Goal: Task Accomplishment & Management: Use online tool/utility

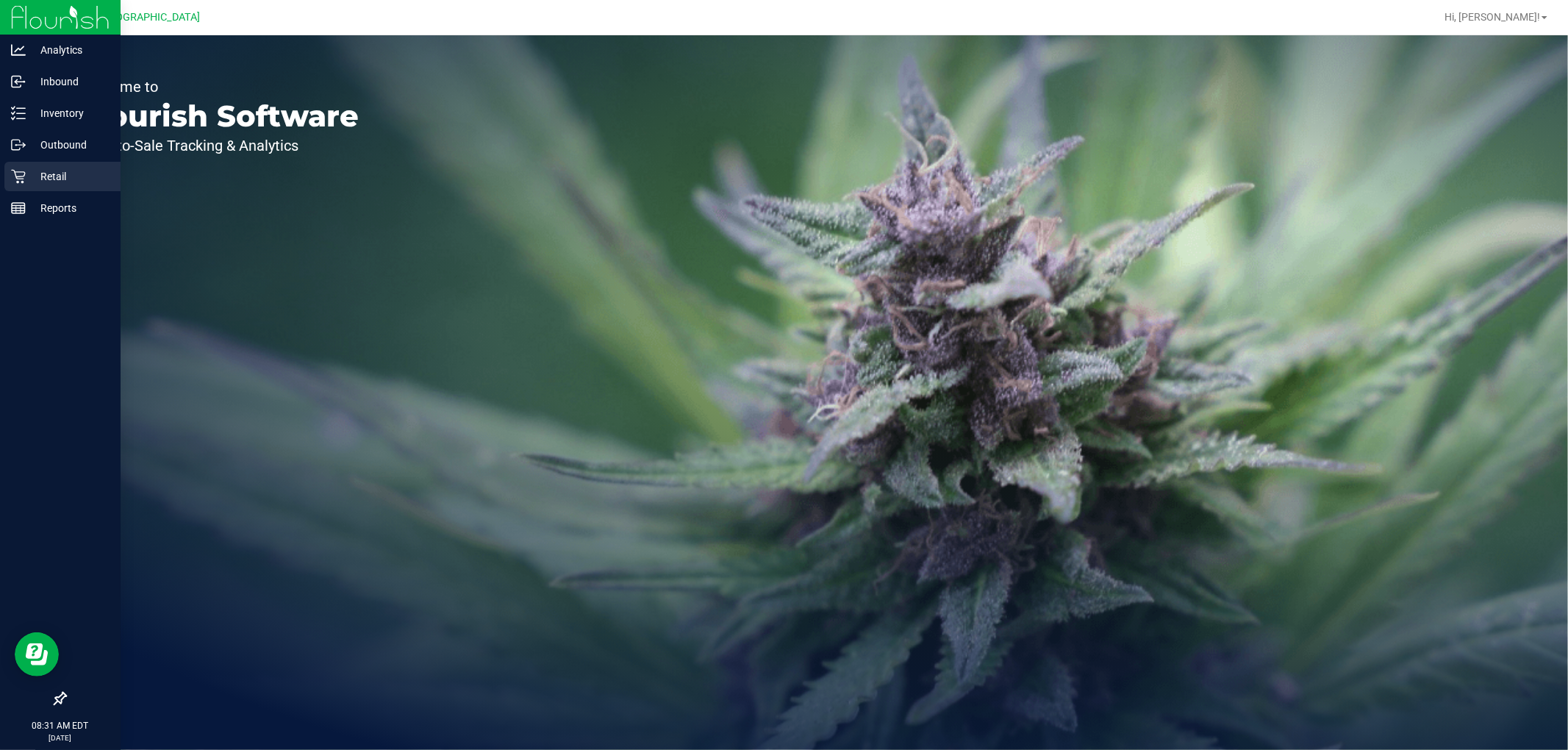
click at [53, 174] on p "Retail" at bounding box center [70, 176] width 88 height 18
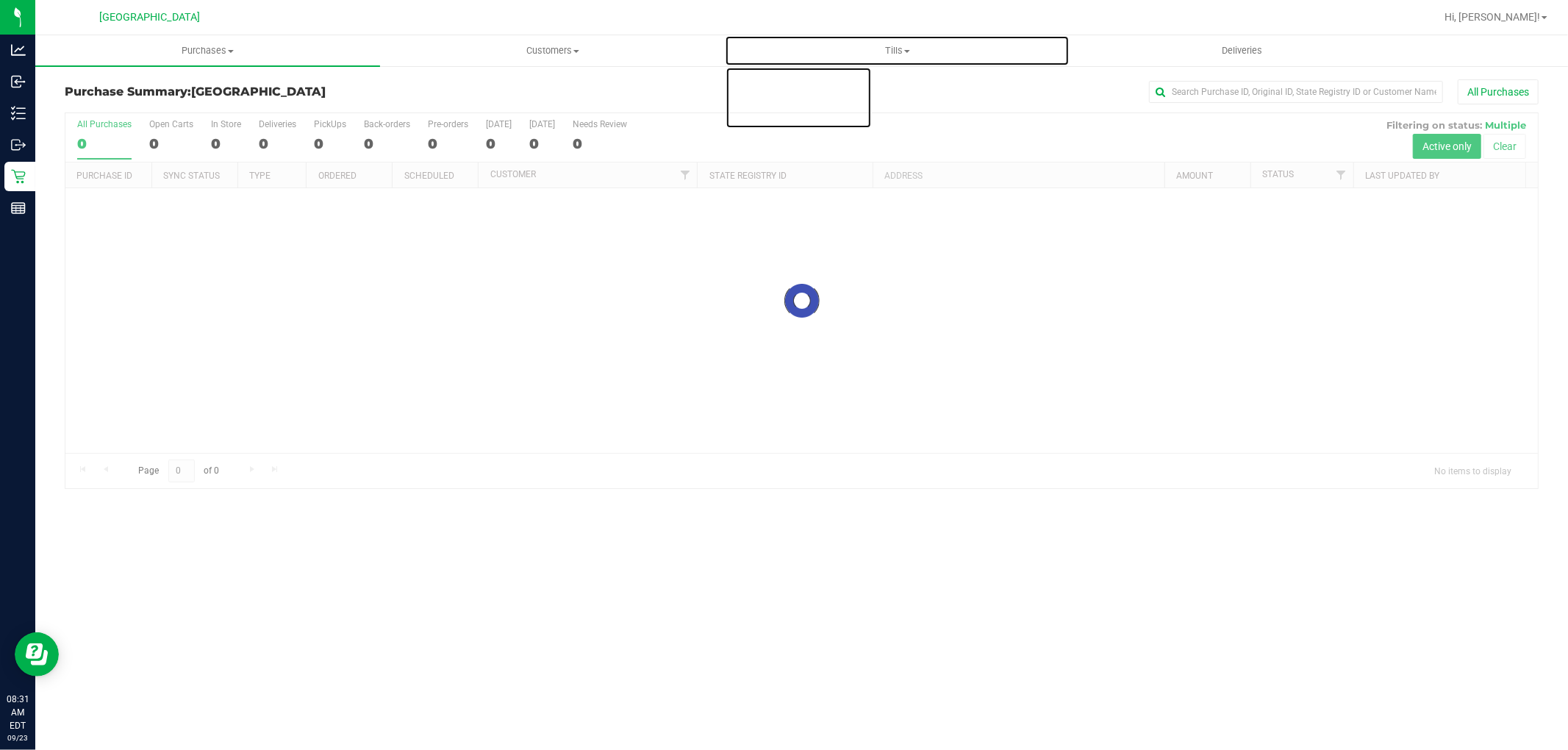
click at [894, 53] on span "Tills" at bounding box center [897, 50] width 343 height 13
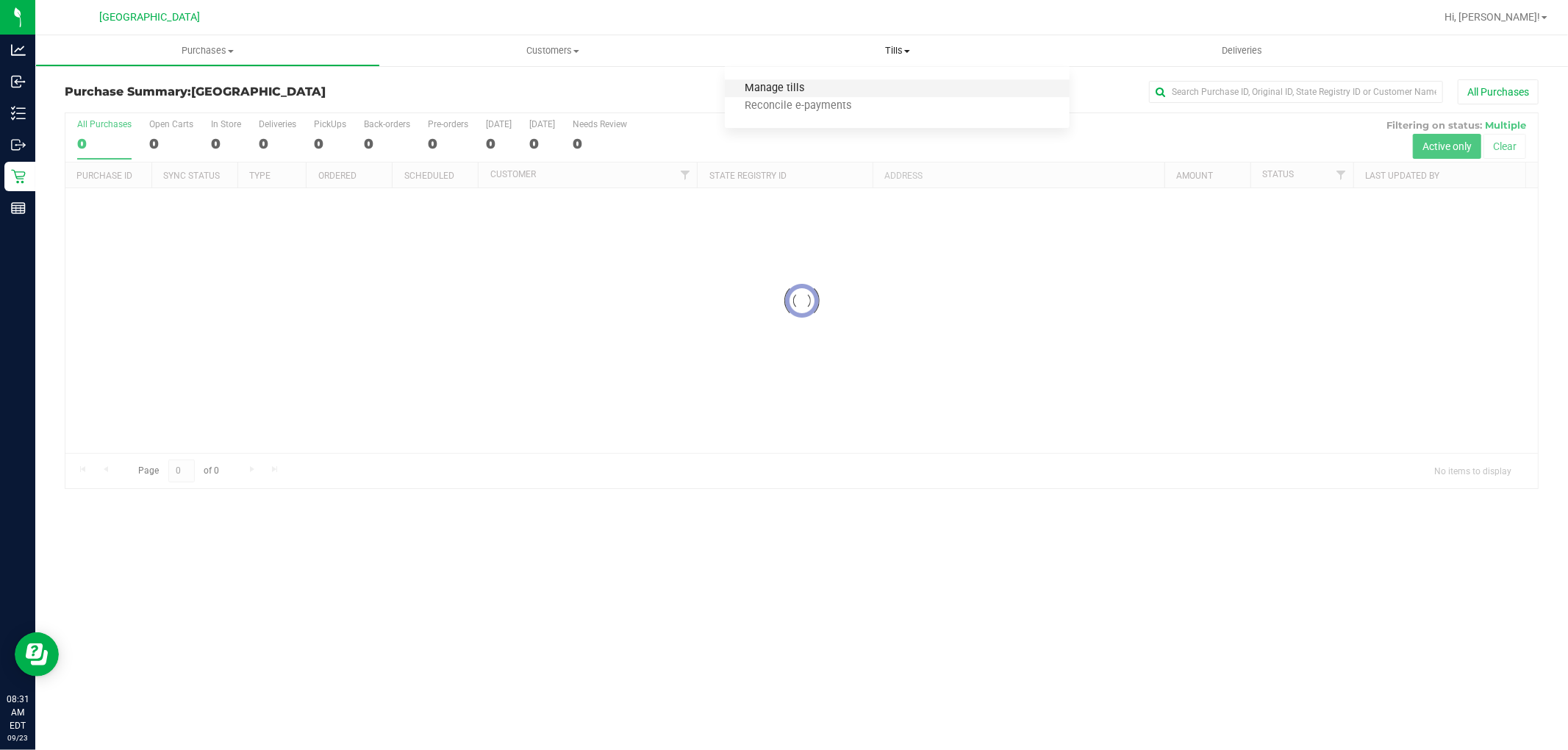
click at [805, 87] on span "Manage tills" at bounding box center [775, 88] width 100 height 13
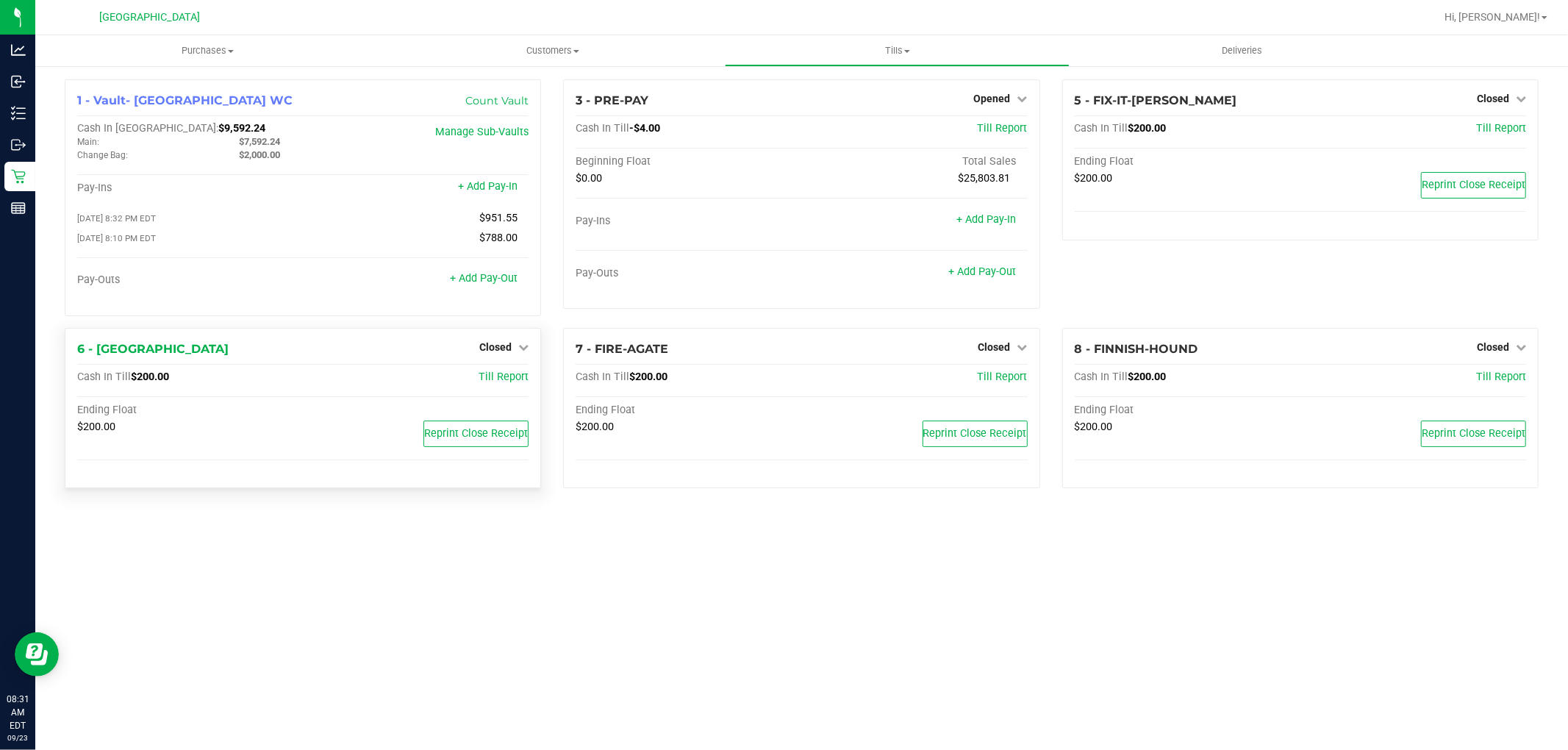
click at [498, 342] on div "Closed" at bounding box center [503, 347] width 49 height 18
click at [498, 344] on span "Closed" at bounding box center [495, 347] width 33 height 12
click at [501, 383] on link "Open Till" at bounding box center [495, 377] width 39 height 12
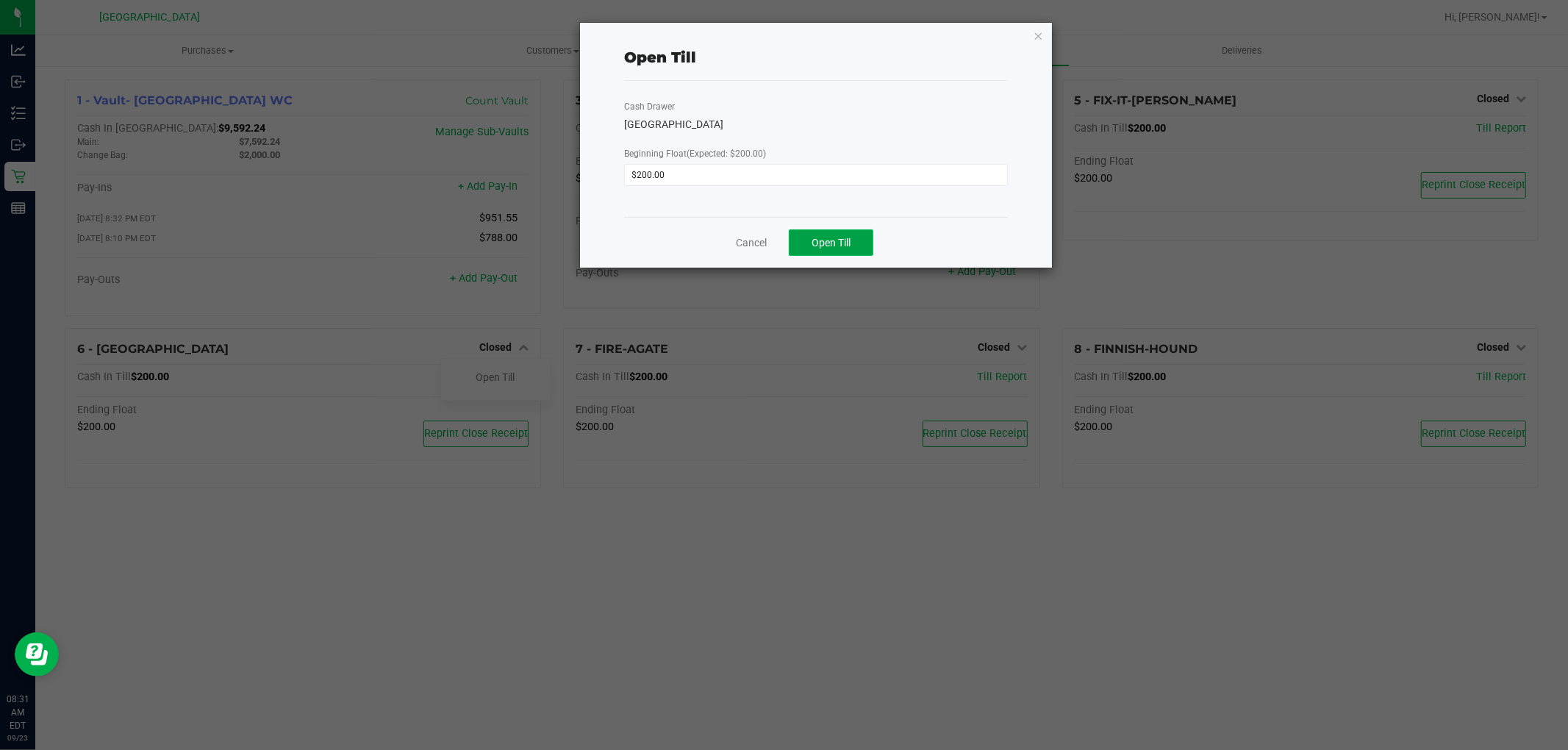
click at [824, 235] on button "Open Till" at bounding box center [831, 242] width 84 height 27
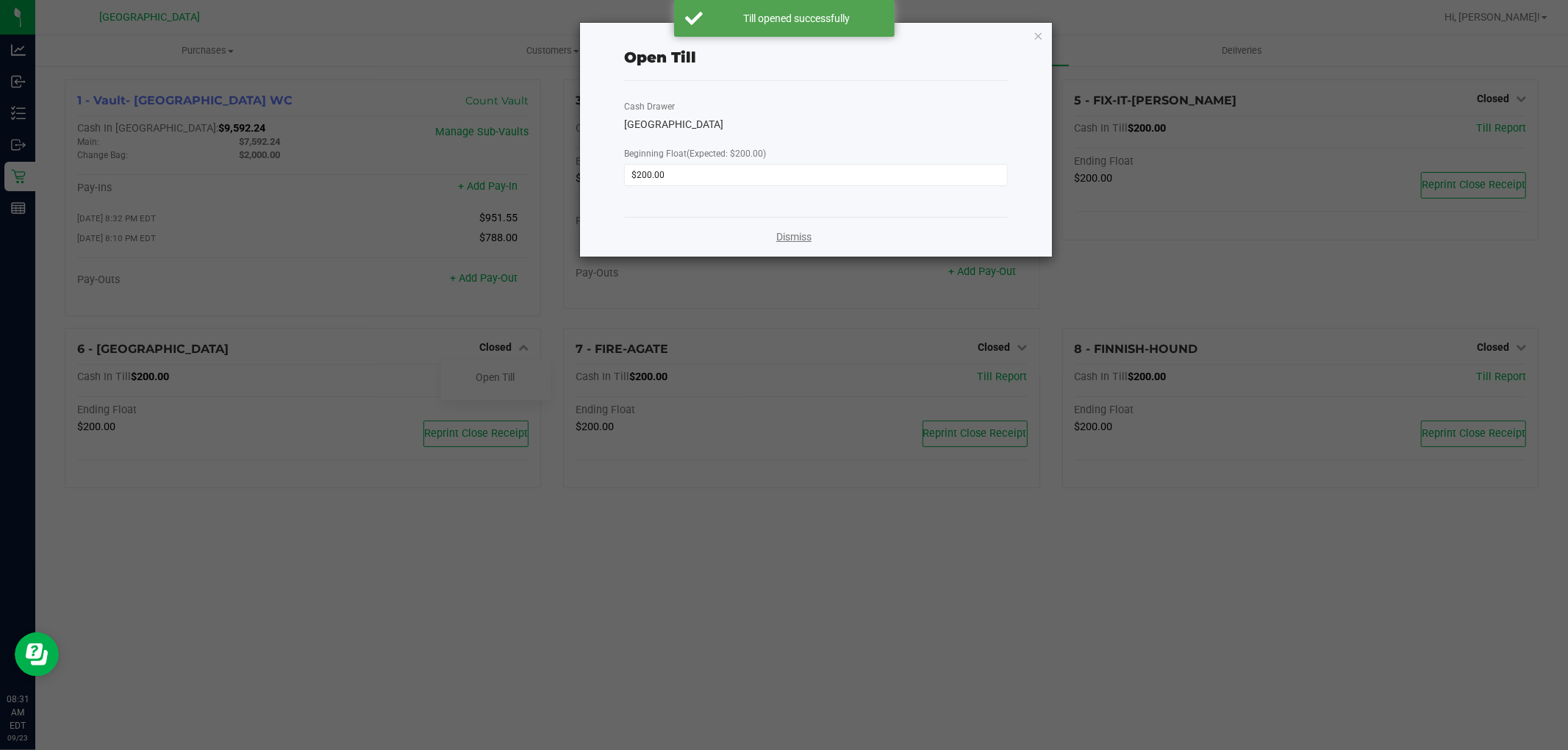
click at [799, 243] on link "Dismiss" at bounding box center [793, 237] width 35 height 15
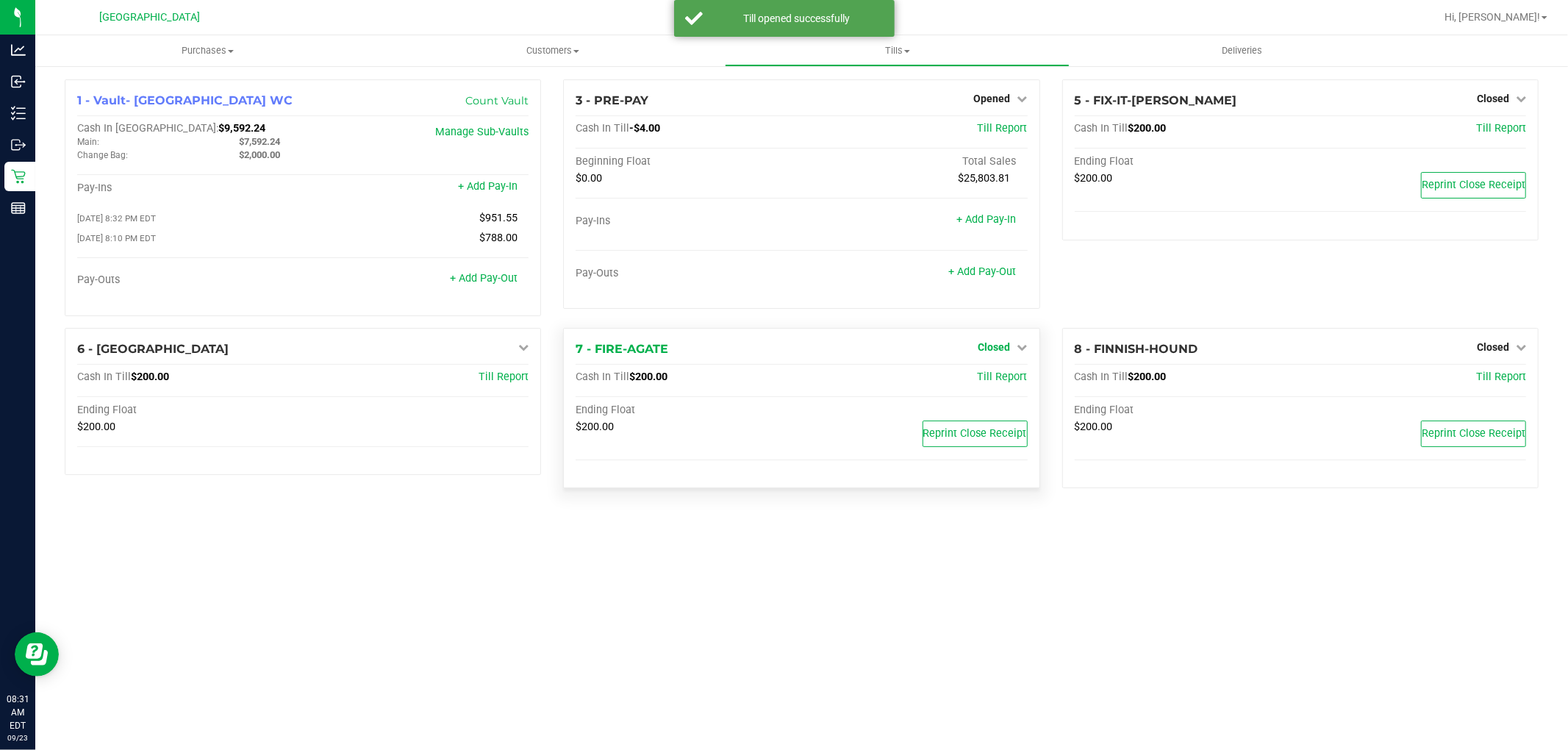
click at [1018, 345] on icon at bounding box center [1023, 347] width 10 height 10
click at [985, 379] on link "Open Till" at bounding box center [994, 377] width 39 height 12
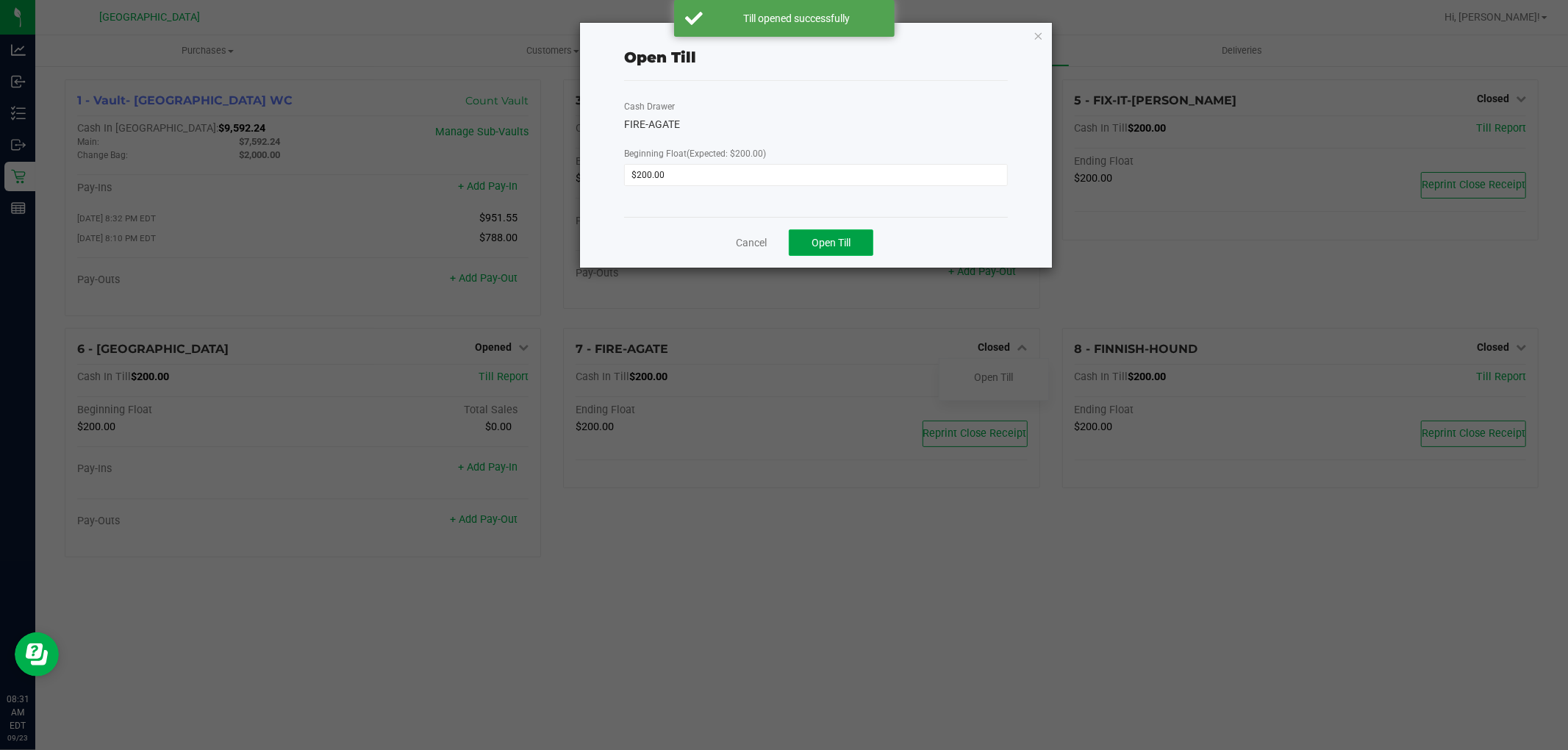
click at [814, 247] on span "Open Till" at bounding box center [830, 243] width 39 height 12
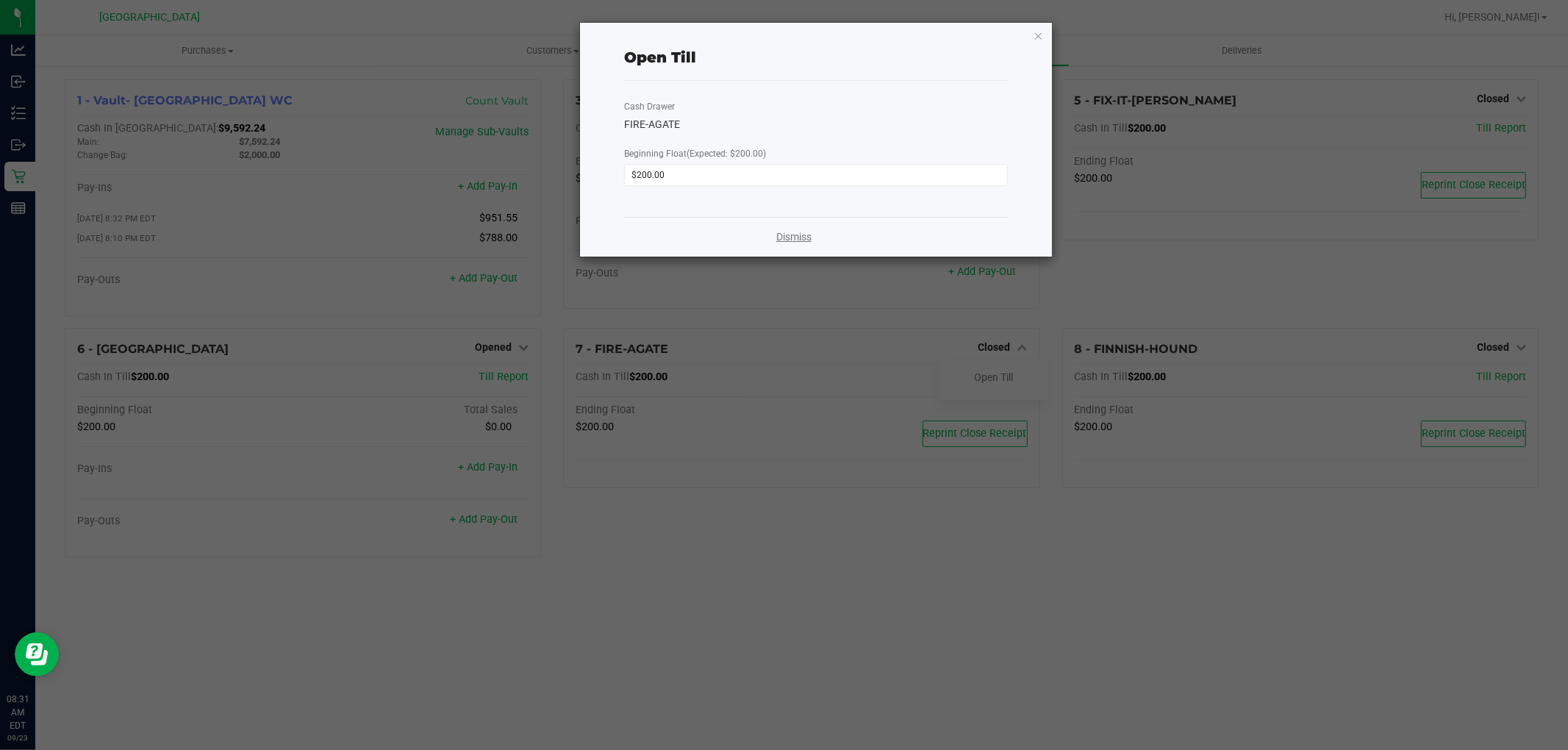
click at [785, 241] on link "Dismiss" at bounding box center [793, 237] width 35 height 15
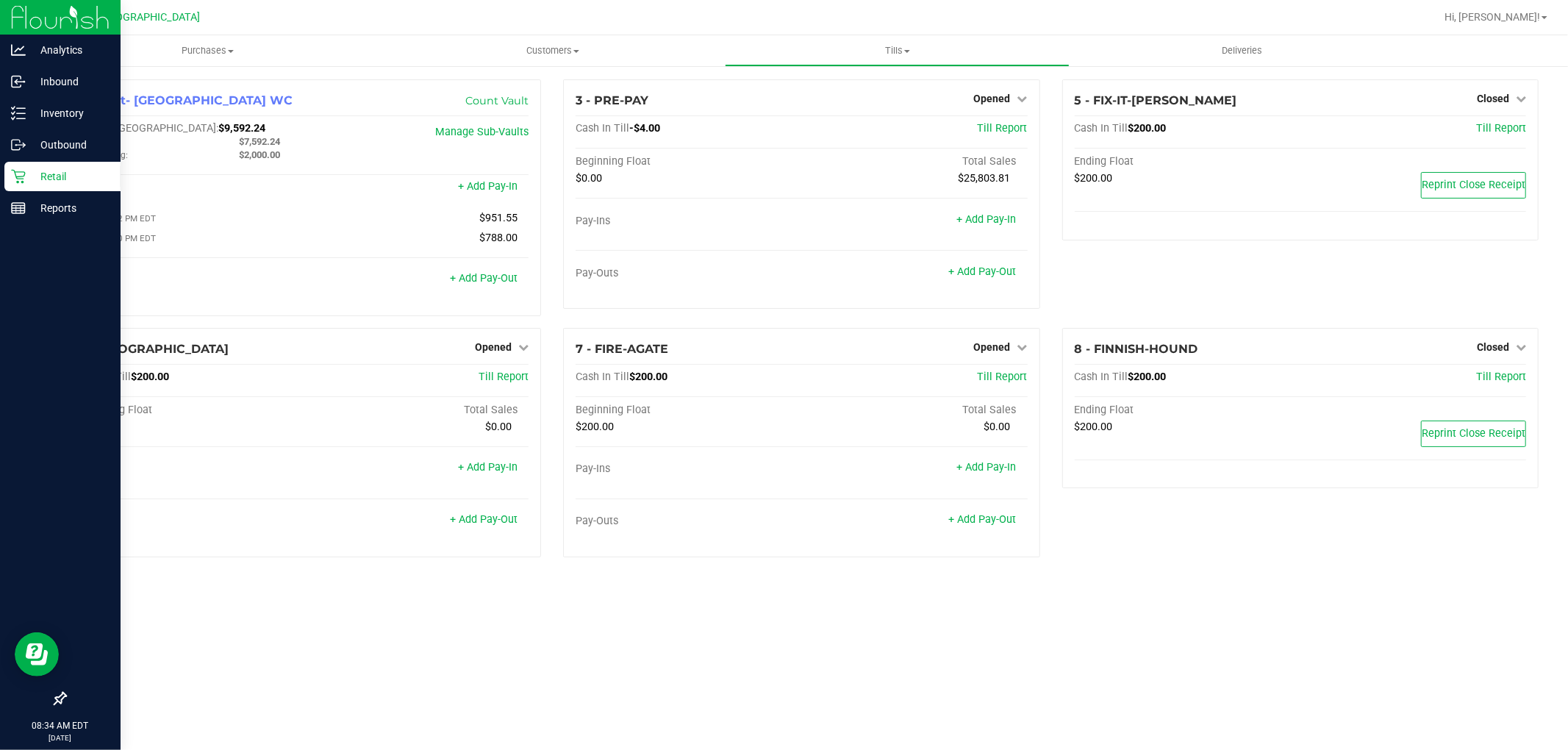
click at [9, 185] on div "Retail" at bounding box center [62, 176] width 116 height 29
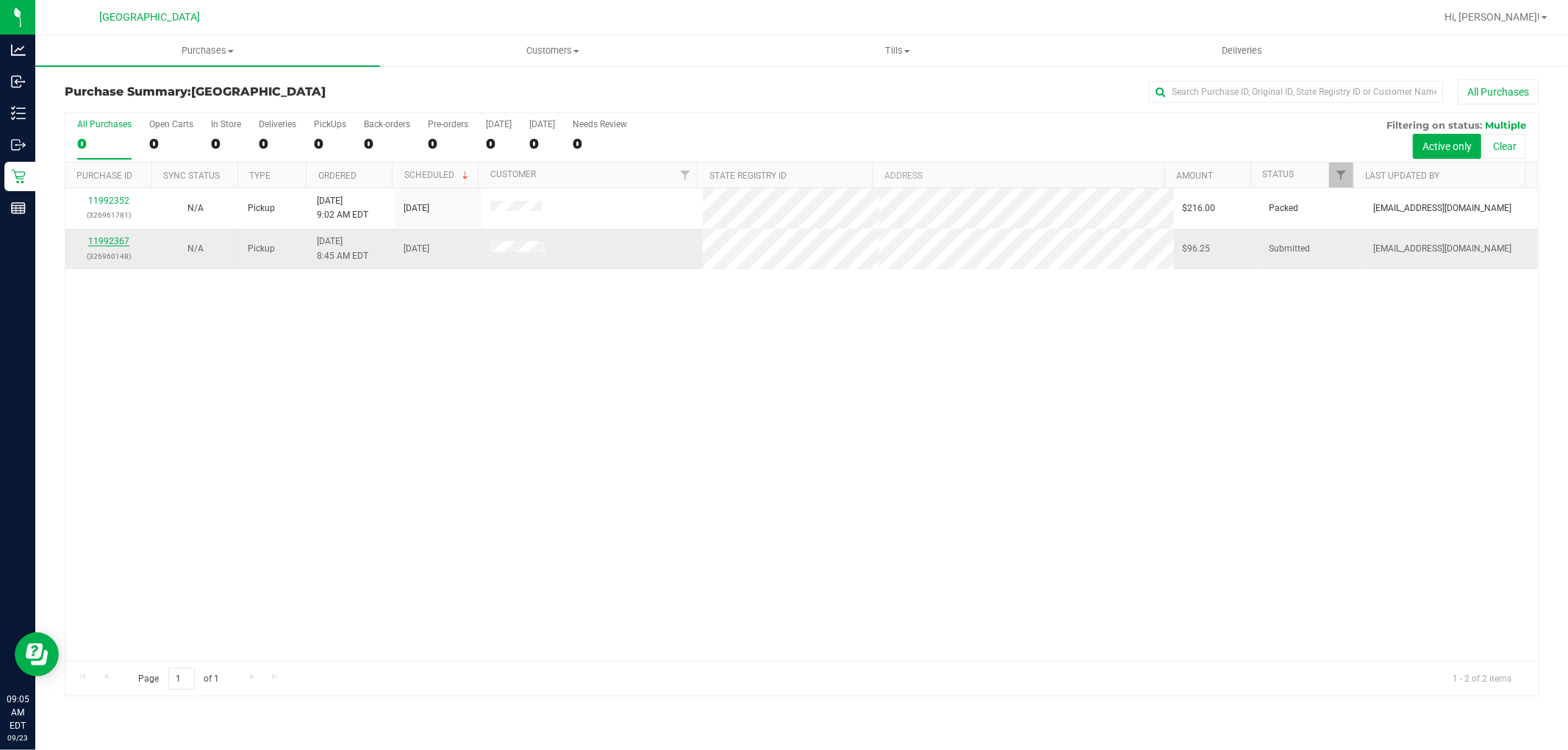
click at [103, 239] on link "11992367" at bounding box center [109, 241] width 41 height 10
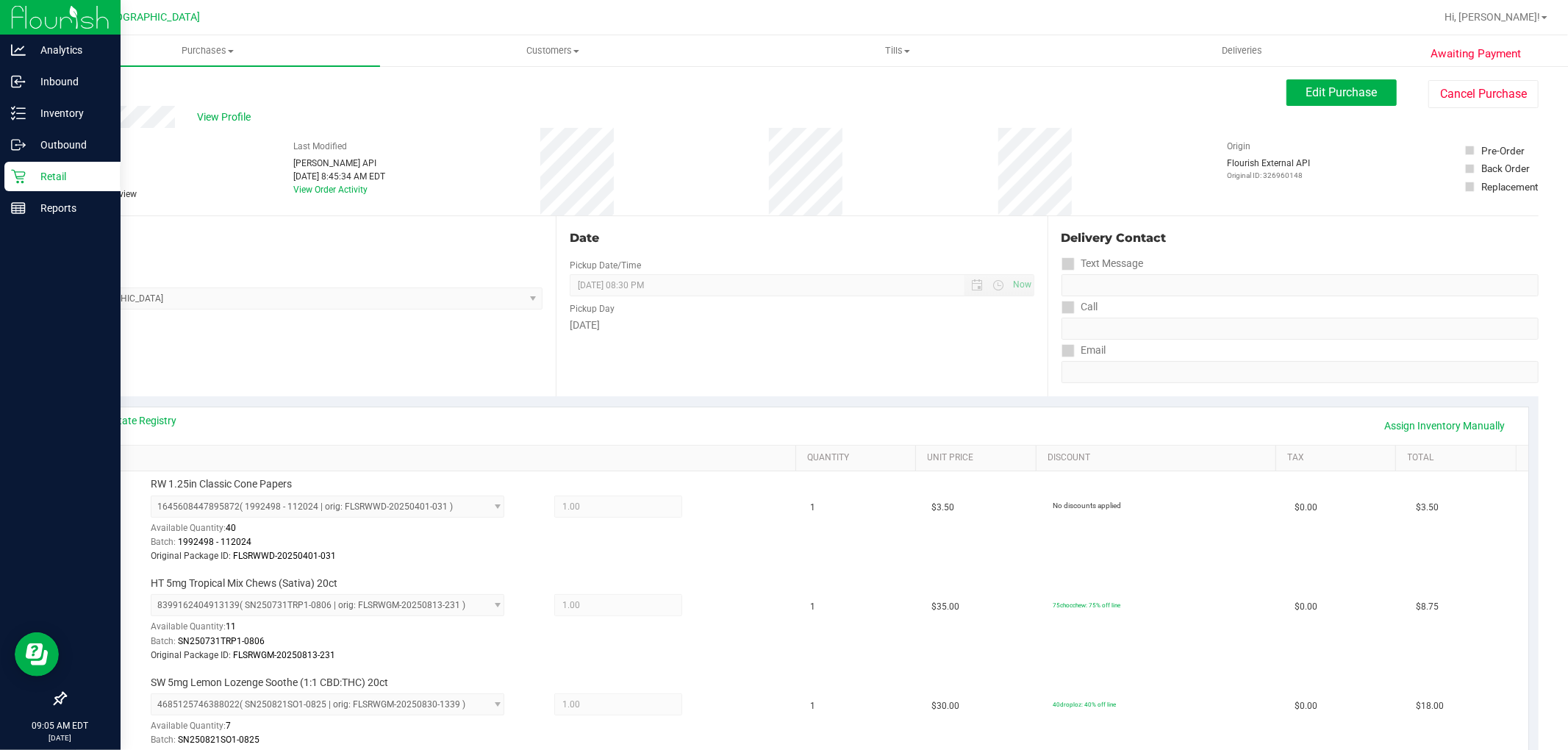
click at [3, 173] on link "Retail" at bounding box center [60, 177] width 120 height 32
